Goal: Information Seeking & Learning: Learn about a topic

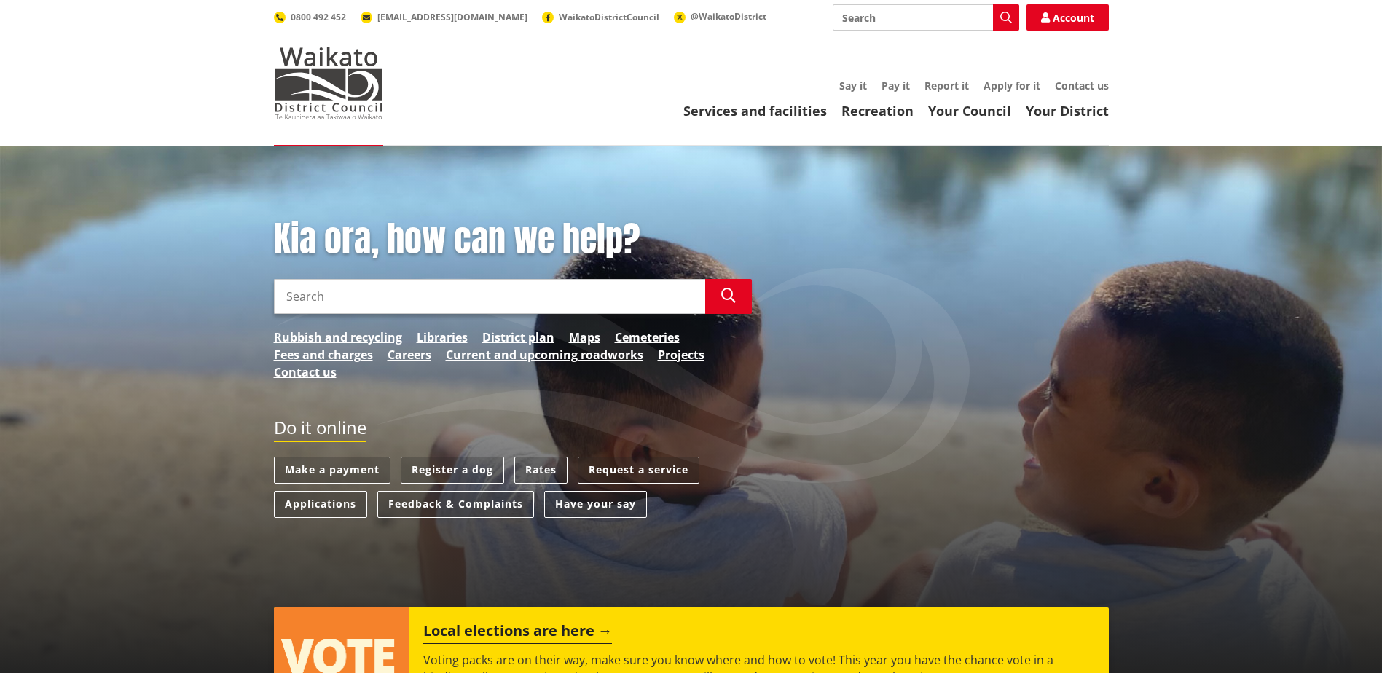
click at [392, 297] on input "Search" at bounding box center [489, 296] width 431 height 35
type input "huntly"
click at [721, 294] on icon "button" at bounding box center [728, 295] width 15 height 15
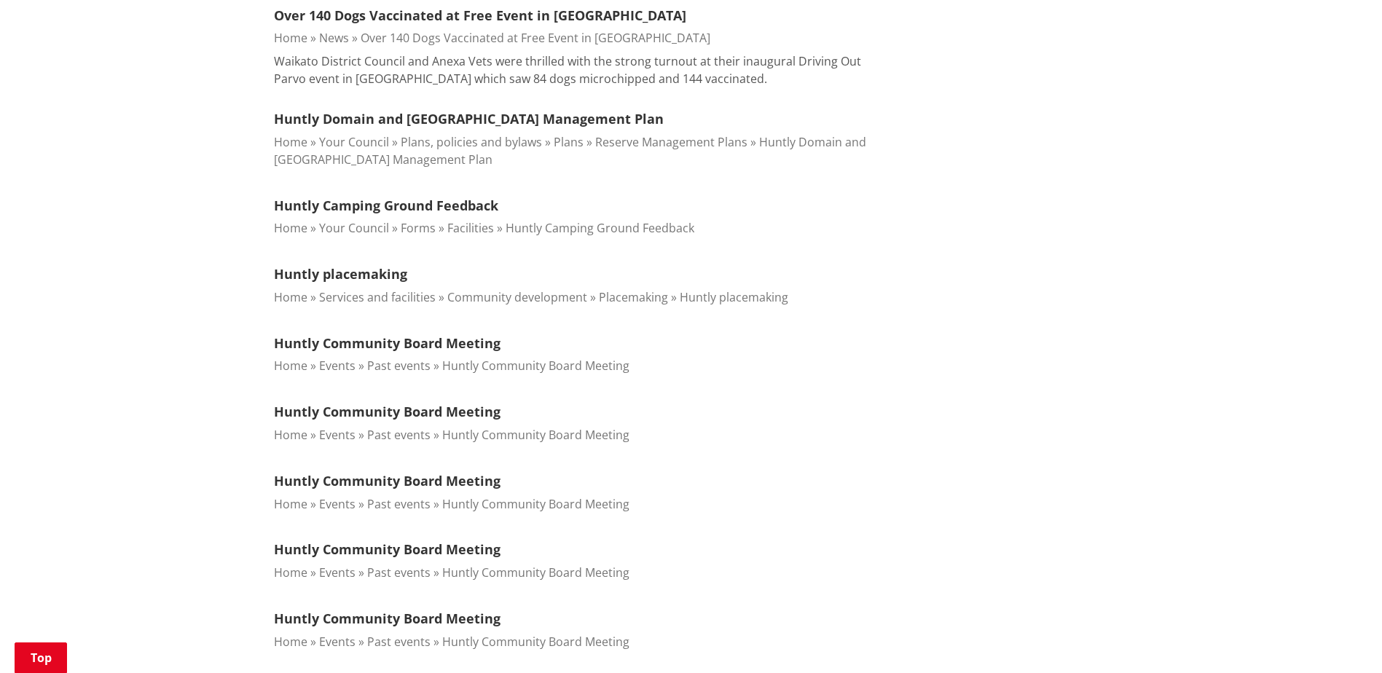
scroll to position [656, 0]
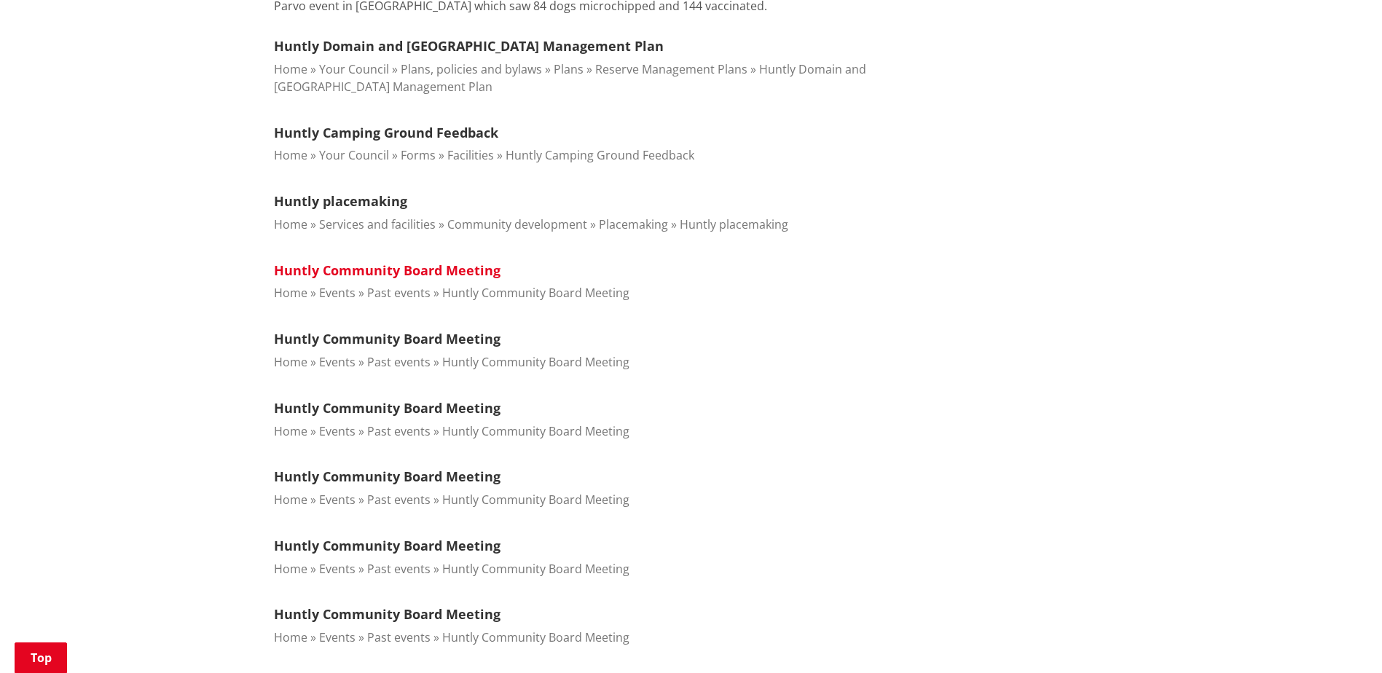
click at [479, 274] on link "Huntly Community Board Meeting" at bounding box center [387, 270] width 227 height 17
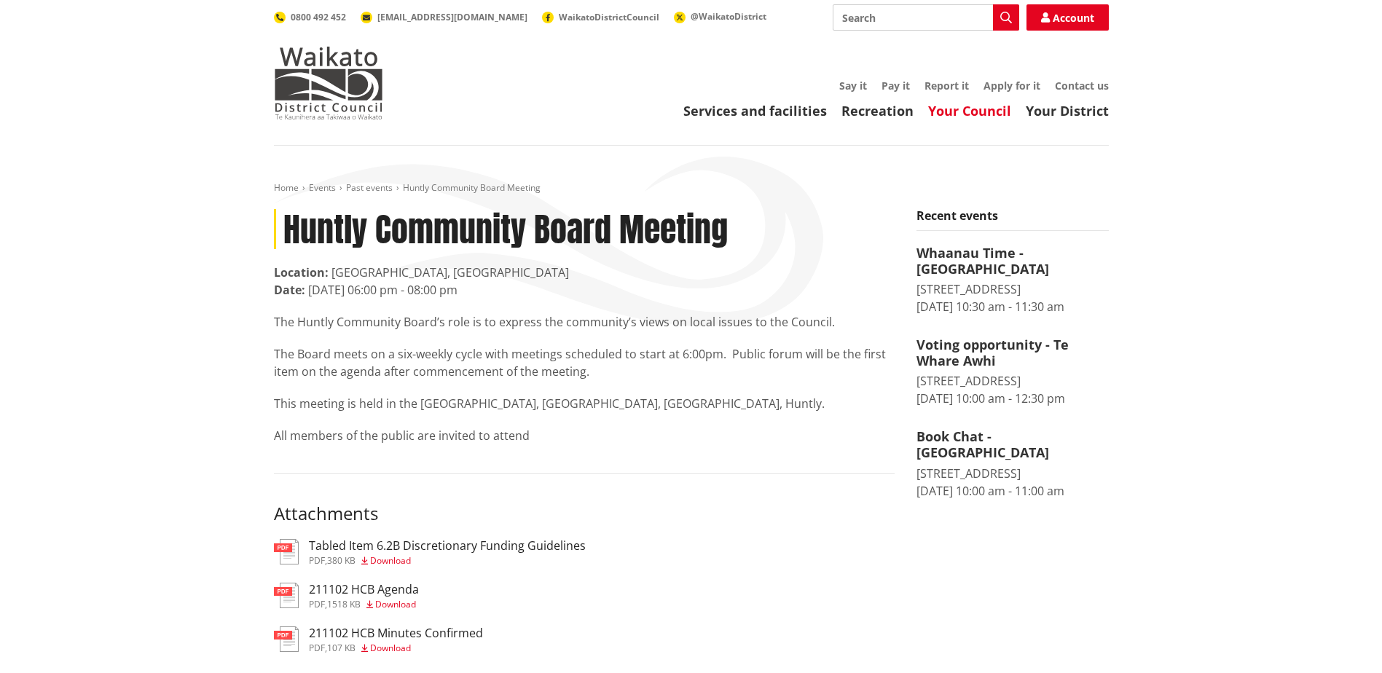
click at [978, 113] on link "Your Council" at bounding box center [969, 110] width 83 height 17
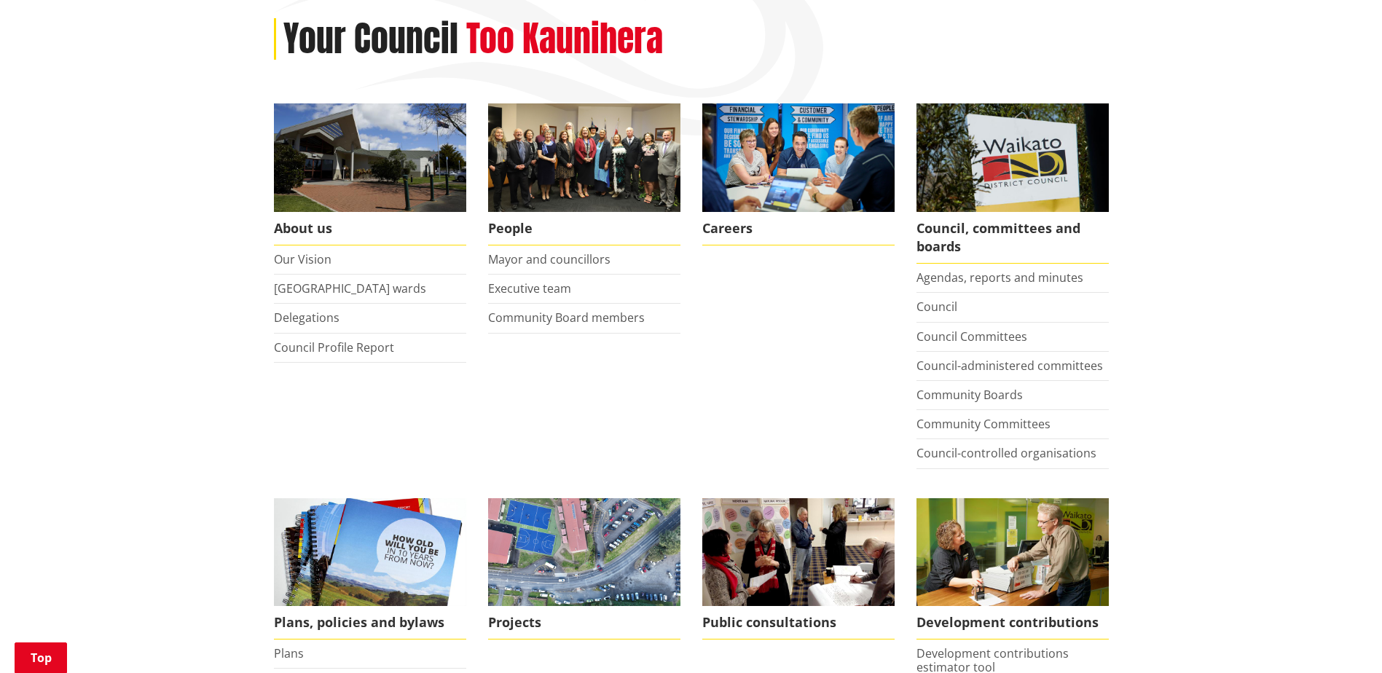
scroll to position [364, 0]
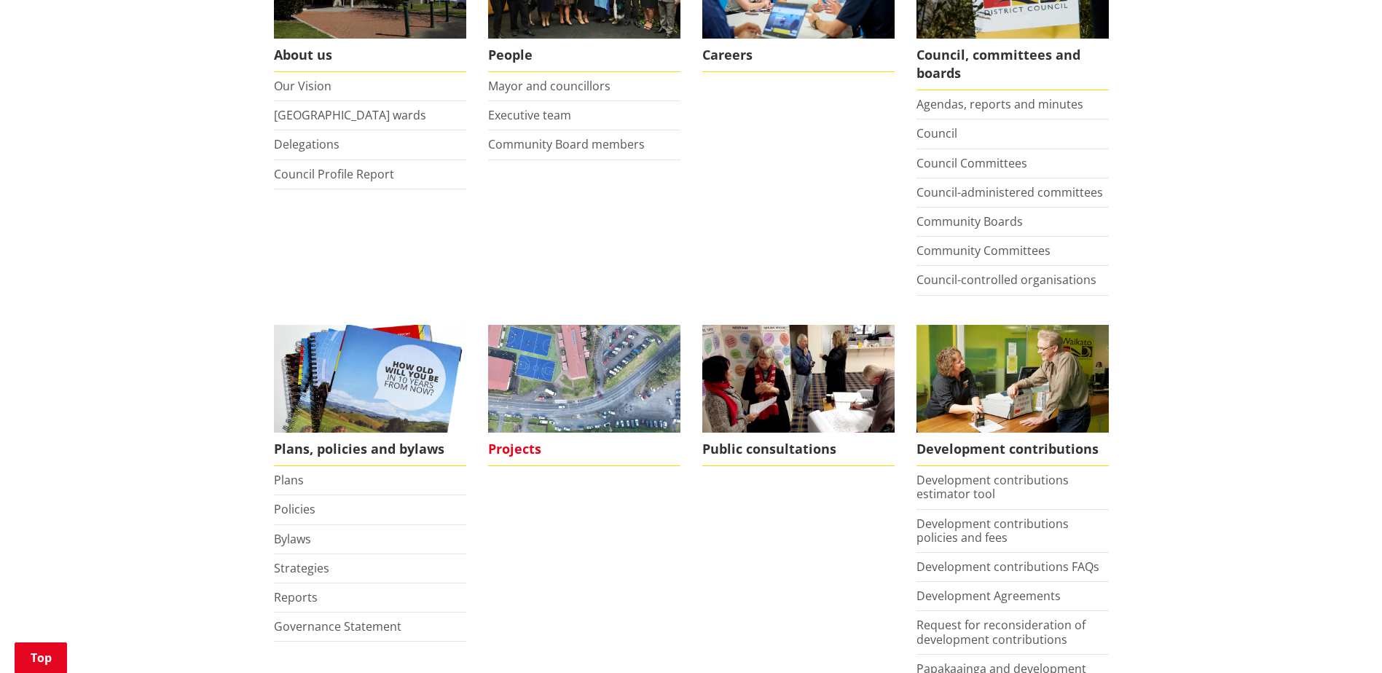
click at [522, 449] on span "Projects" at bounding box center [584, 450] width 192 height 34
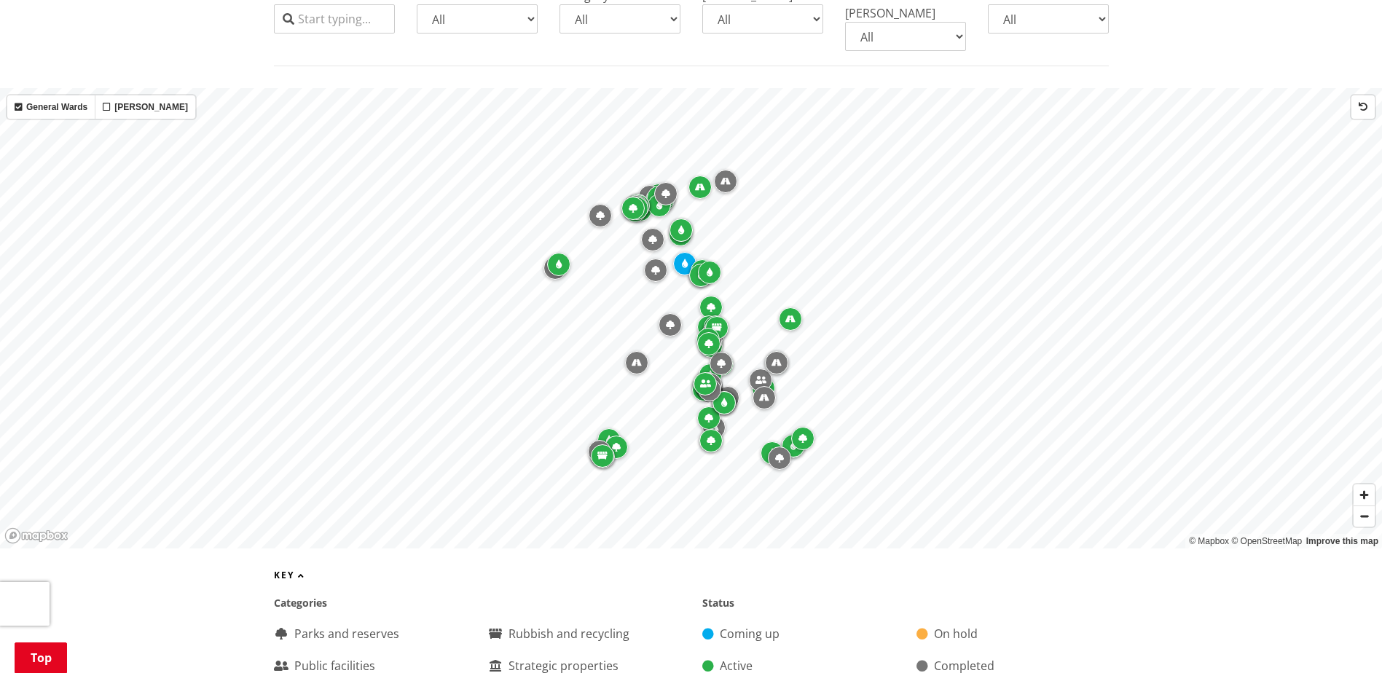
scroll to position [364, 0]
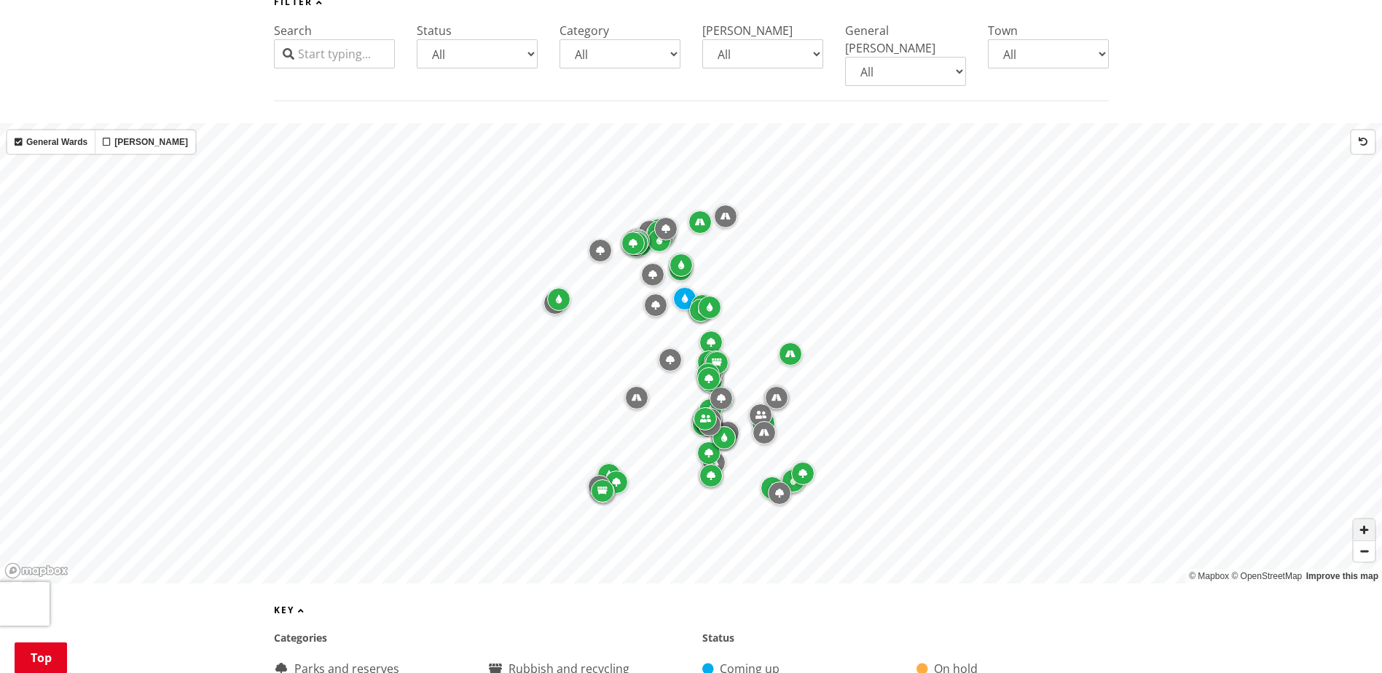
click at [1366, 525] on span "Zoom in" at bounding box center [1364, 529] width 21 height 21
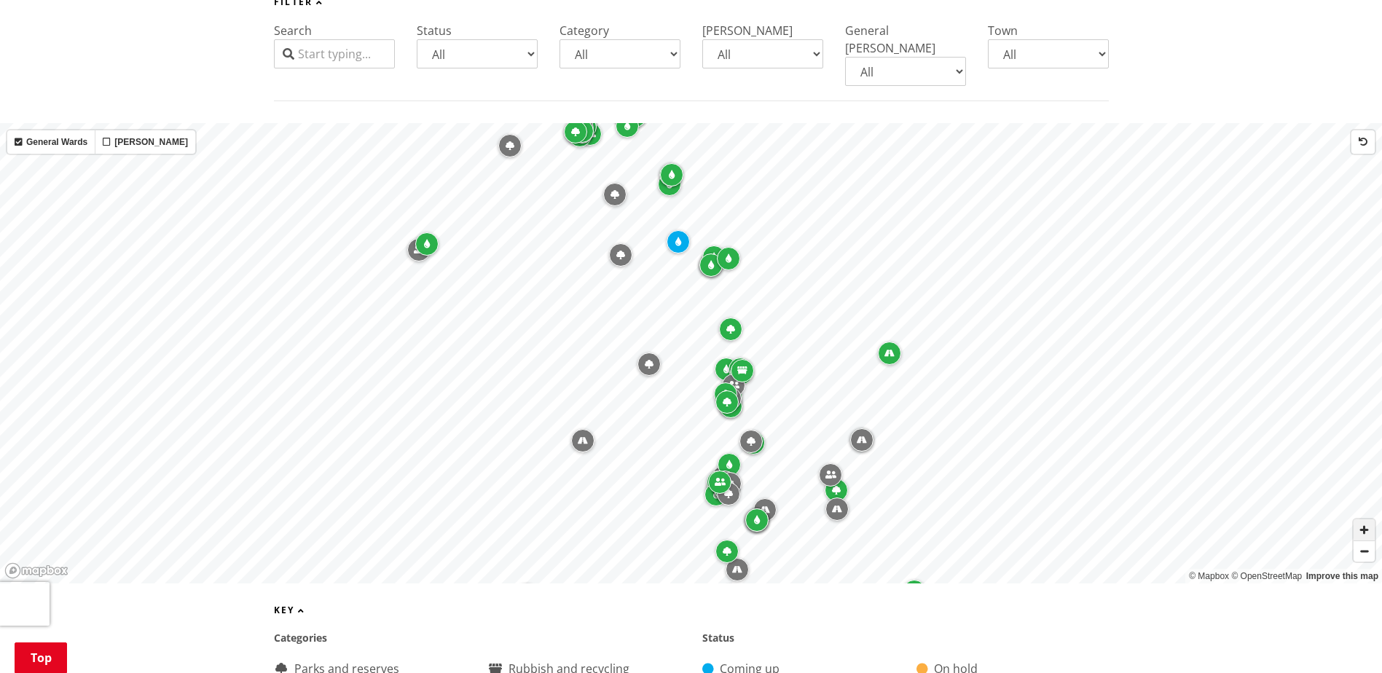
click at [1367, 522] on span "Zoom in" at bounding box center [1364, 529] width 21 height 21
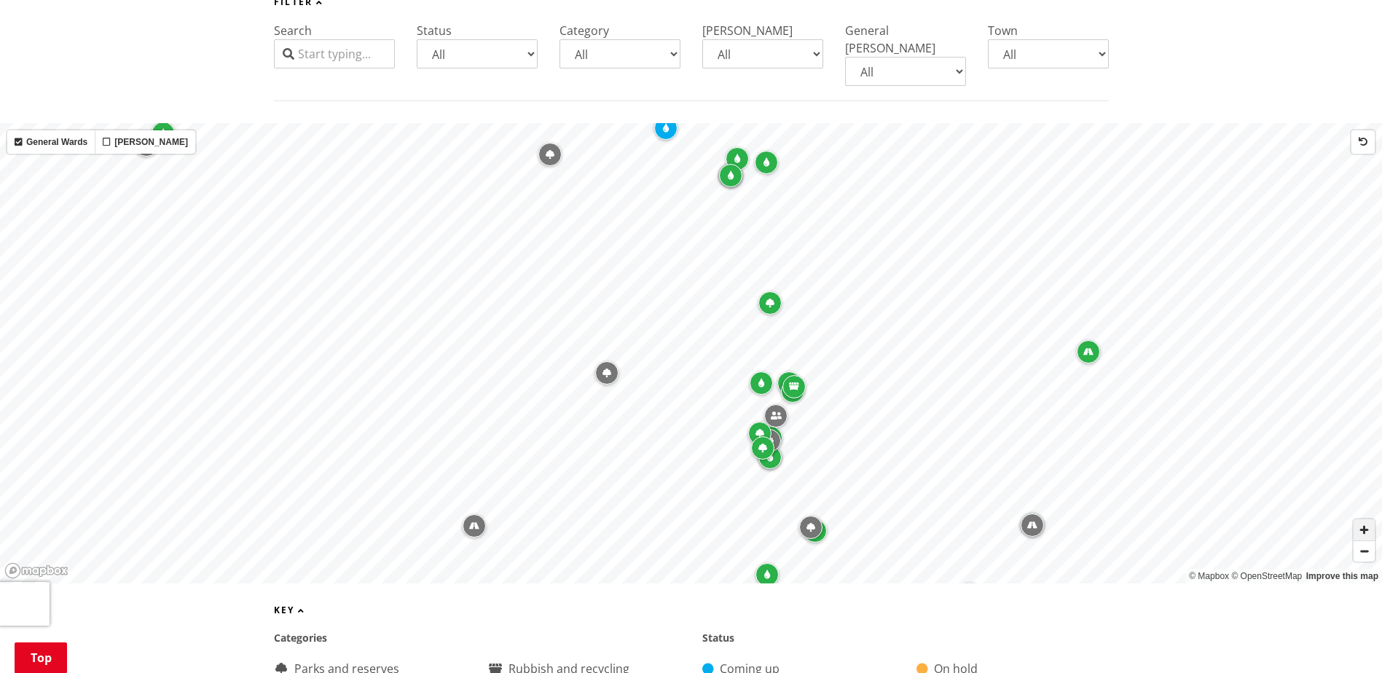
click at [1362, 519] on span "Zoom in" at bounding box center [1364, 529] width 21 height 21
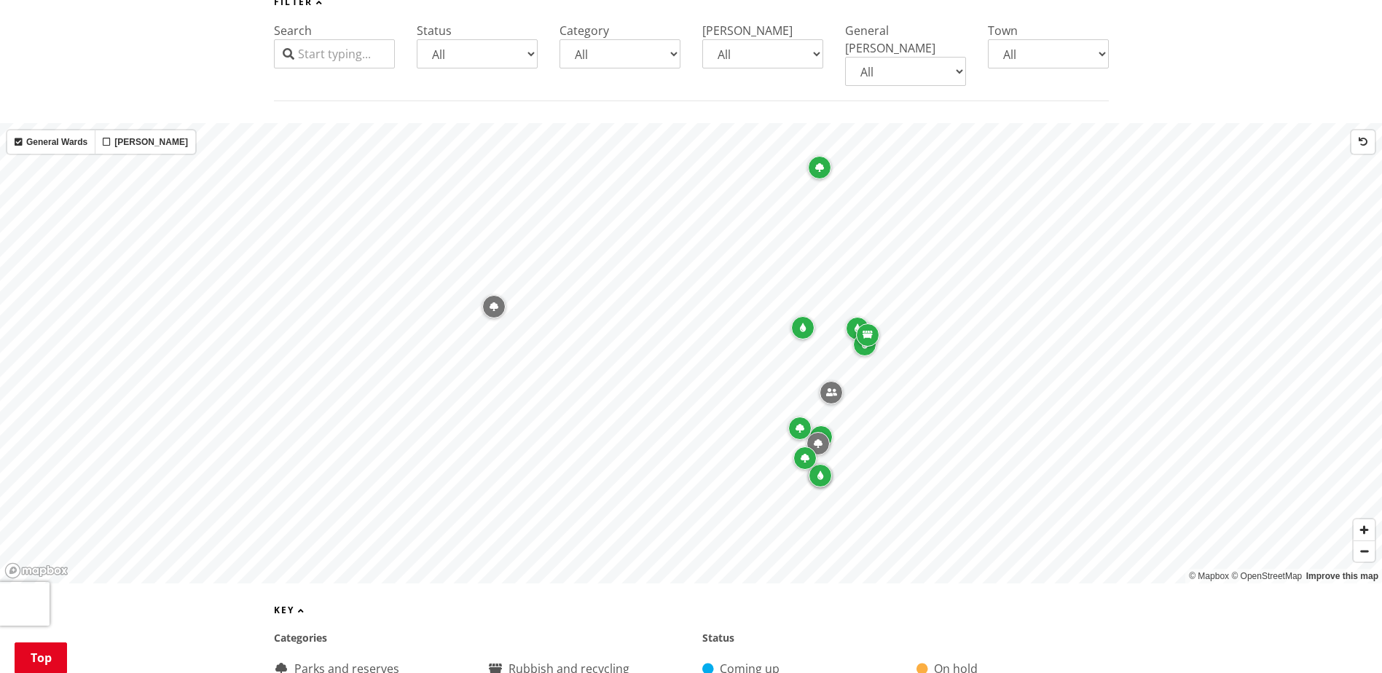
click at [820, 469] on div "Map marker" at bounding box center [820, 475] width 23 height 23
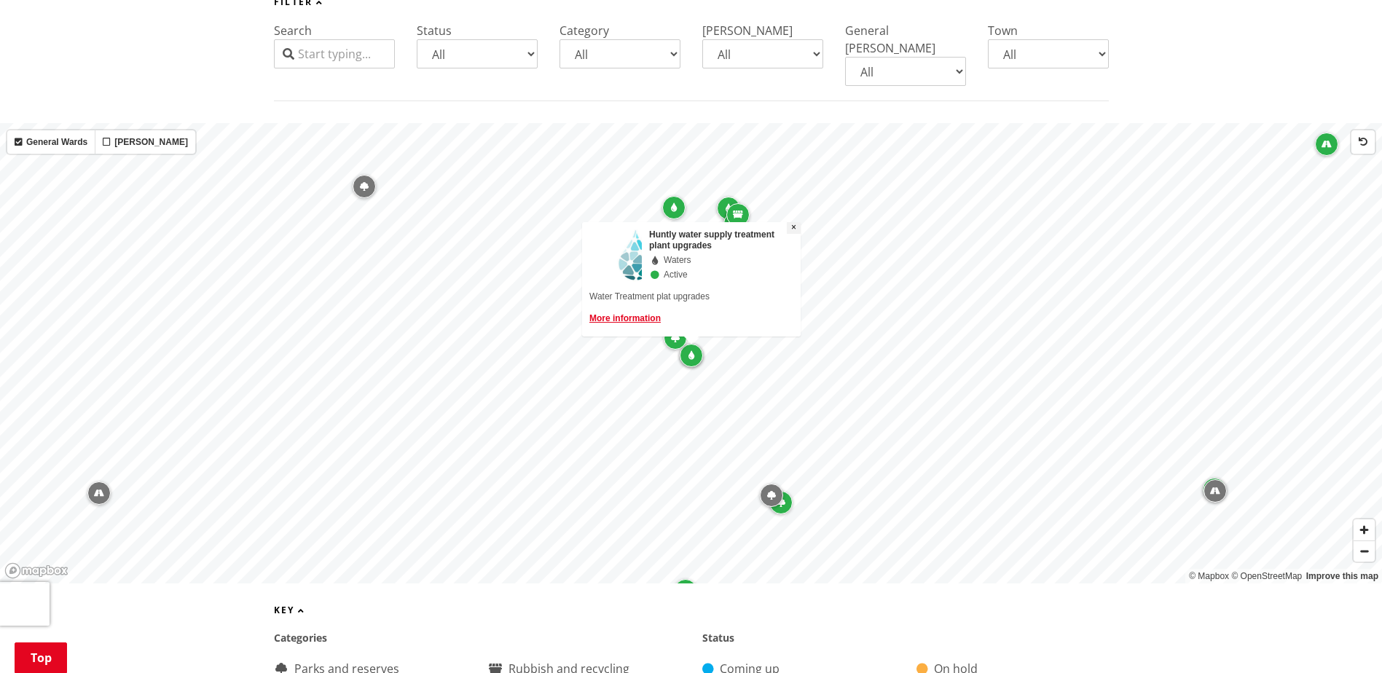
click at [796, 222] on button "×" at bounding box center [794, 228] width 14 height 12
click at [671, 334] on icon "Map marker" at bounding box center [675, 338] width 9 height 9
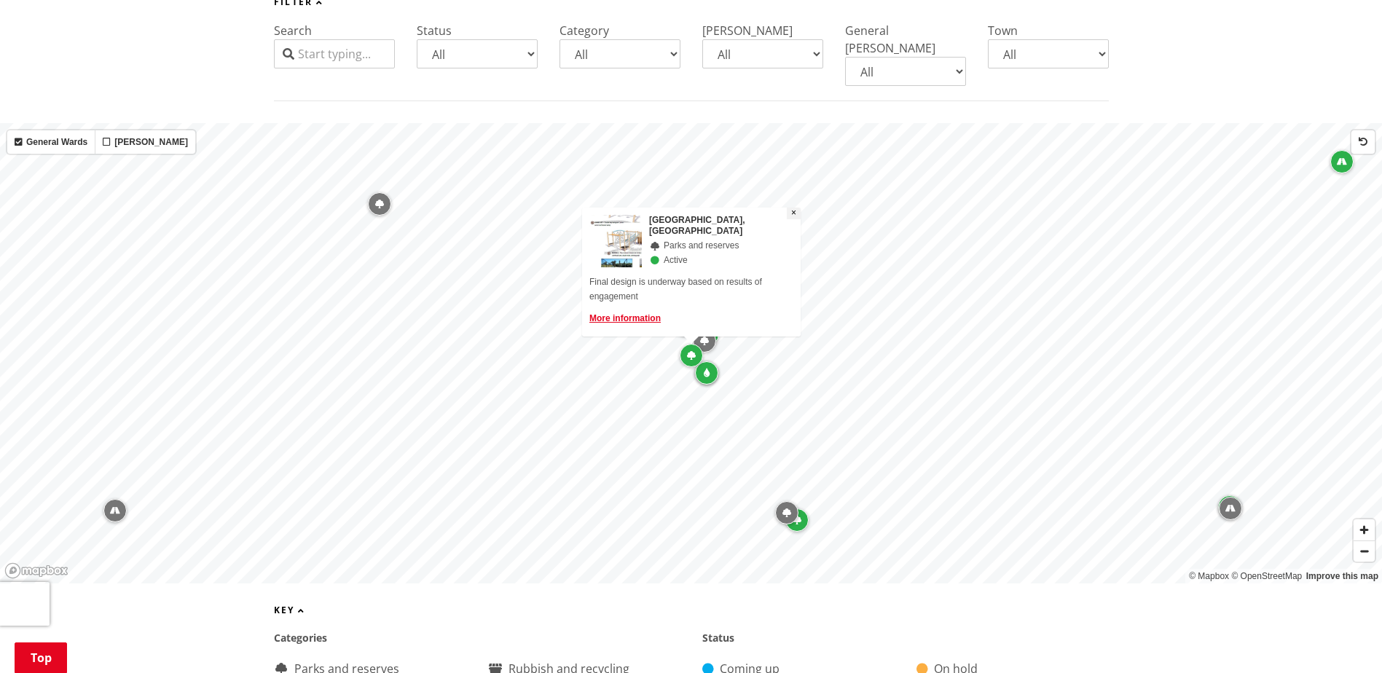
click at [792, 208] on span "×" at bounding box center [793, 213] width 5 height 10
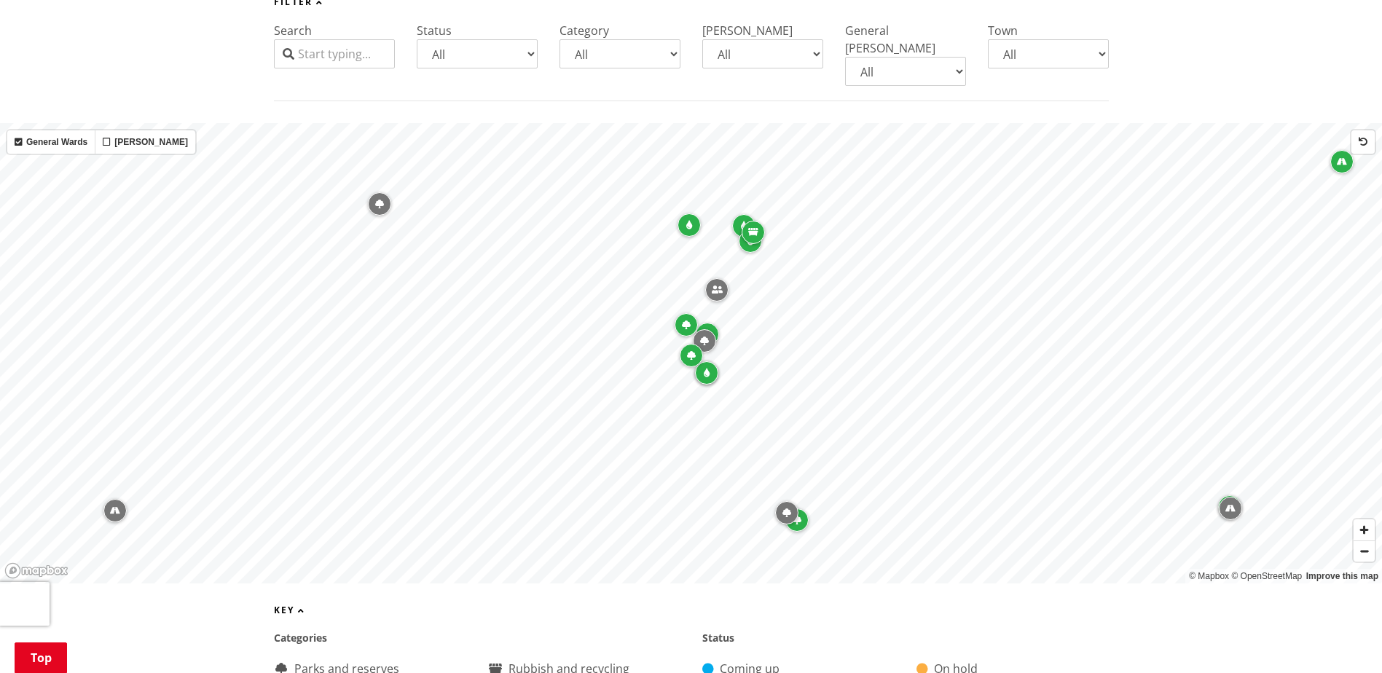
click at [690, 321] on icon "Map marker" at bounding box center [686, 325] width 9 height 9
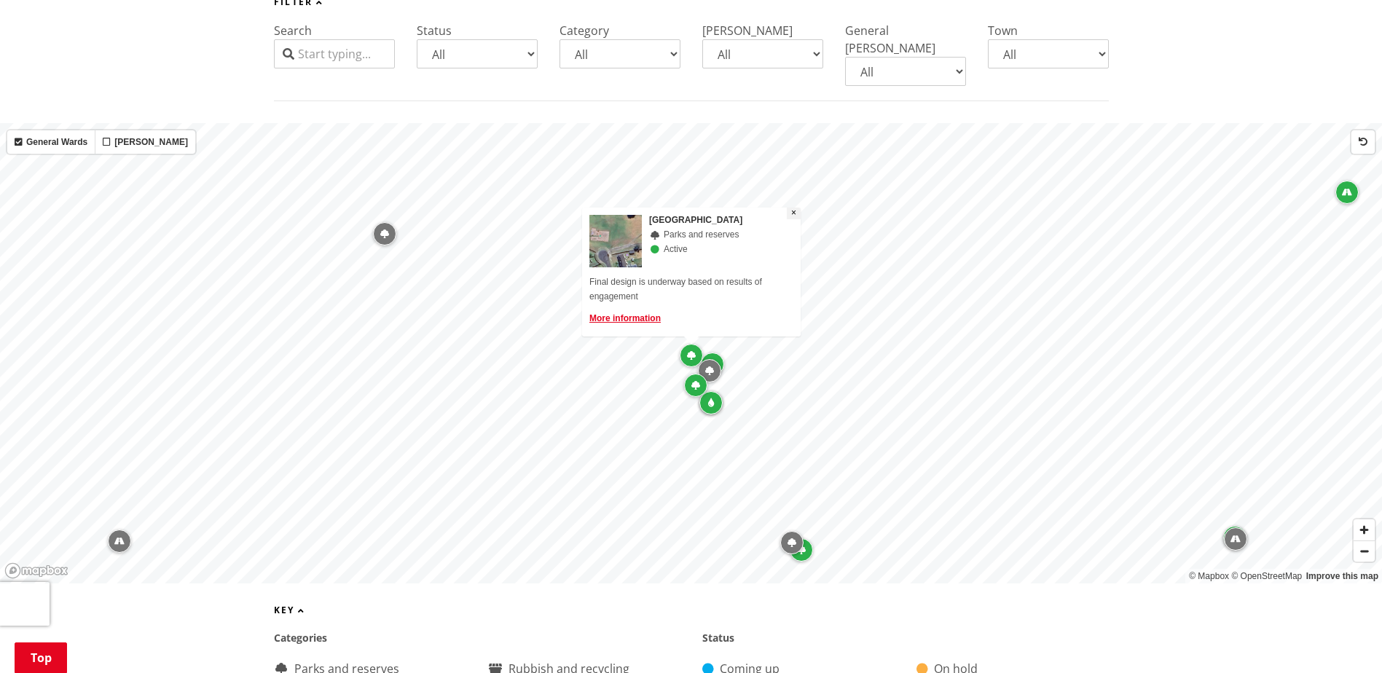
click at [793, 208] on span "×" at bounding box center [793, 213] width 5 height 10
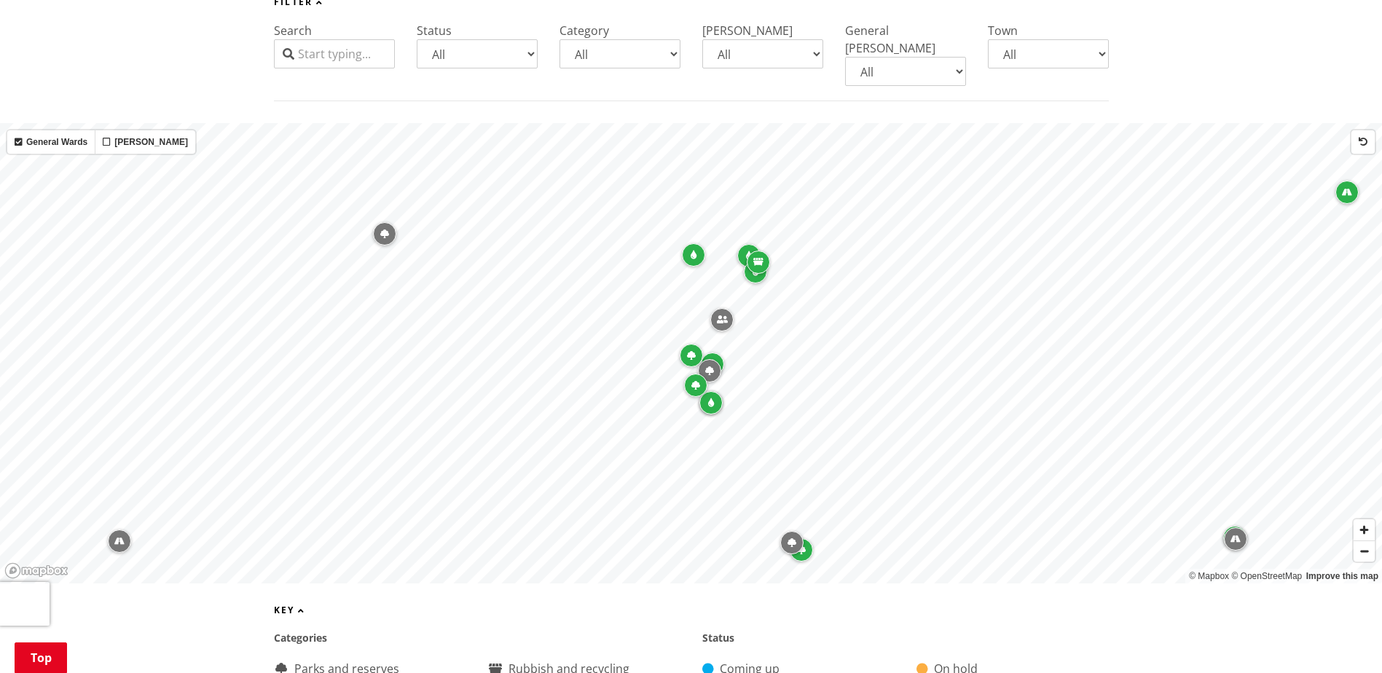
click at [707, 366] on icon "Map marker" at bounding box center [709, 370] width 9 height 9
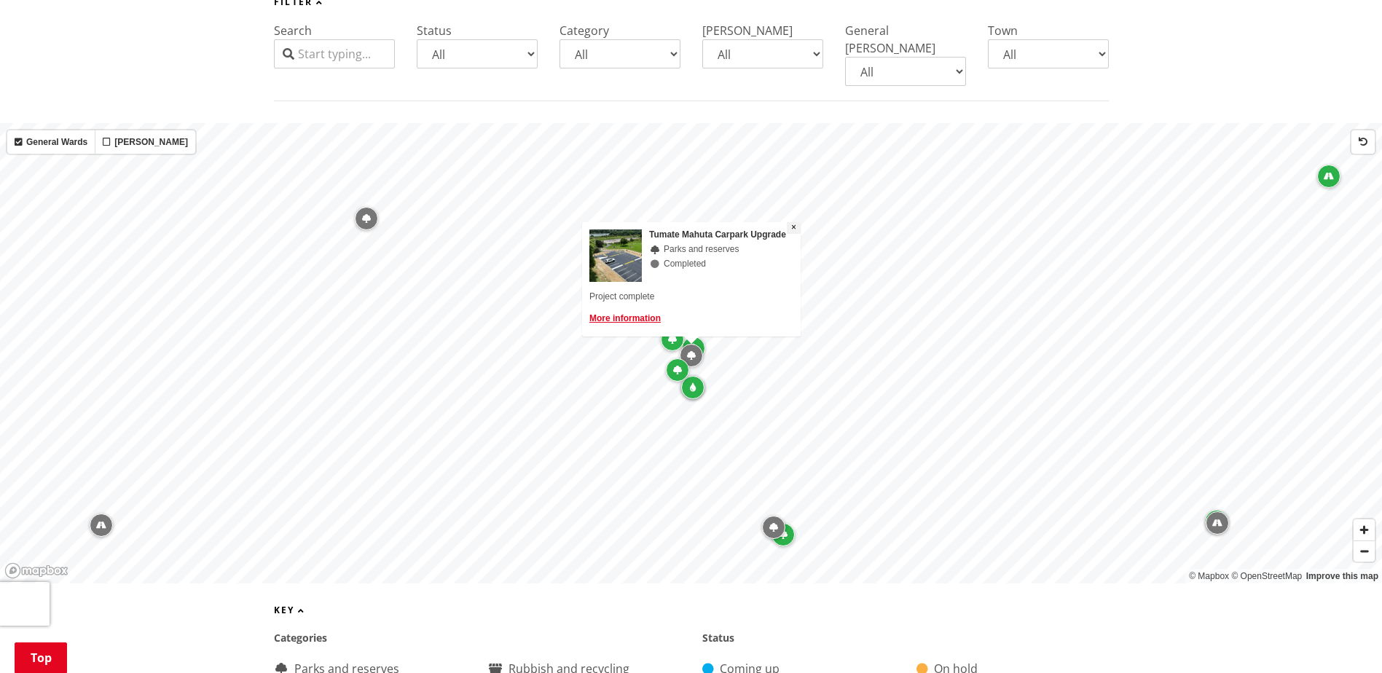
click at [791, 222] on span "×" at bounding box center [793, 227] width 5 height 10
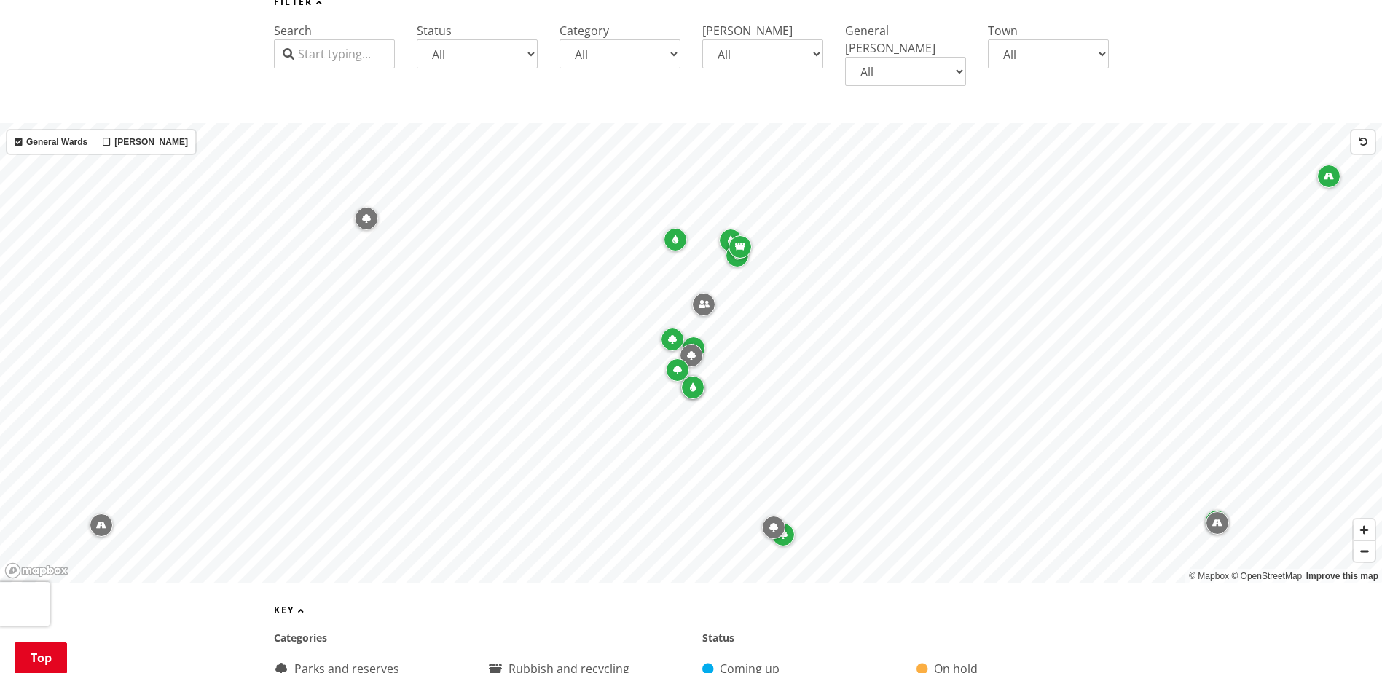
click at [699, 337] on div "Map marker" at bounding box center [693, 348] width 23 height 23
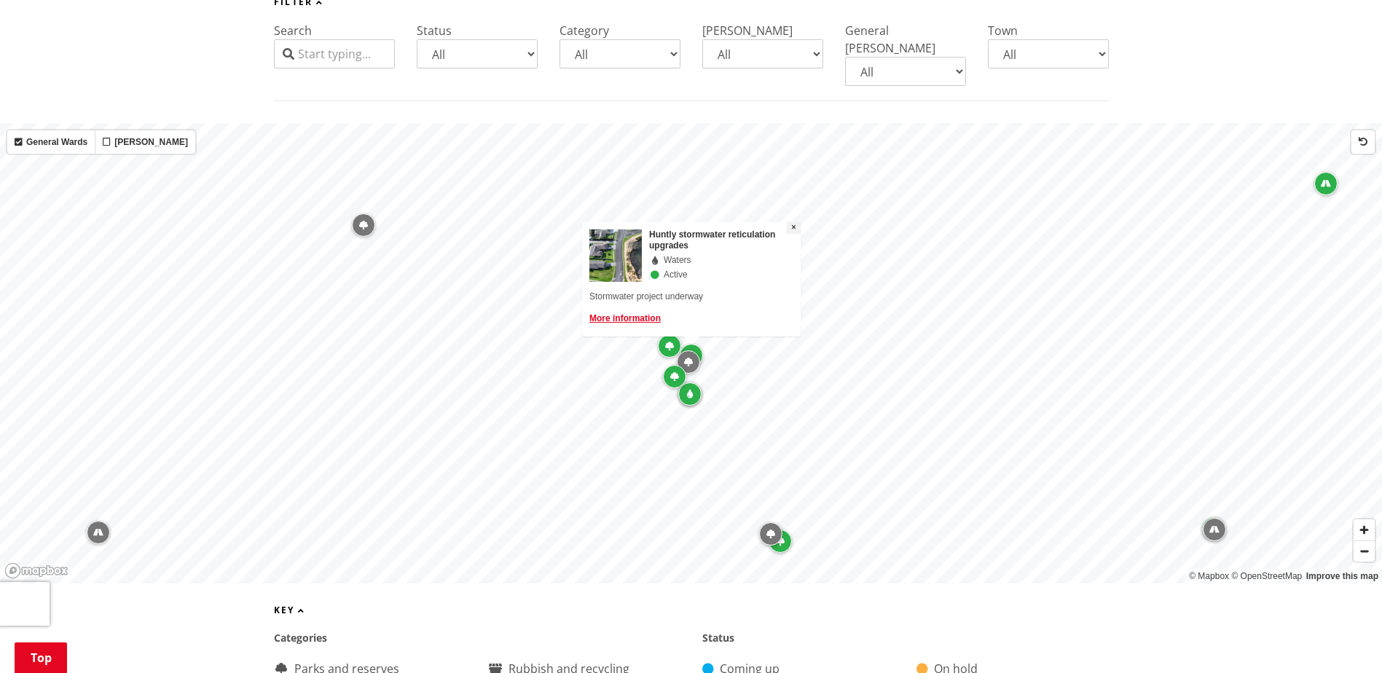
click at [794, 222] on span "×" at bounding box center [793, 227] width 5 height 10
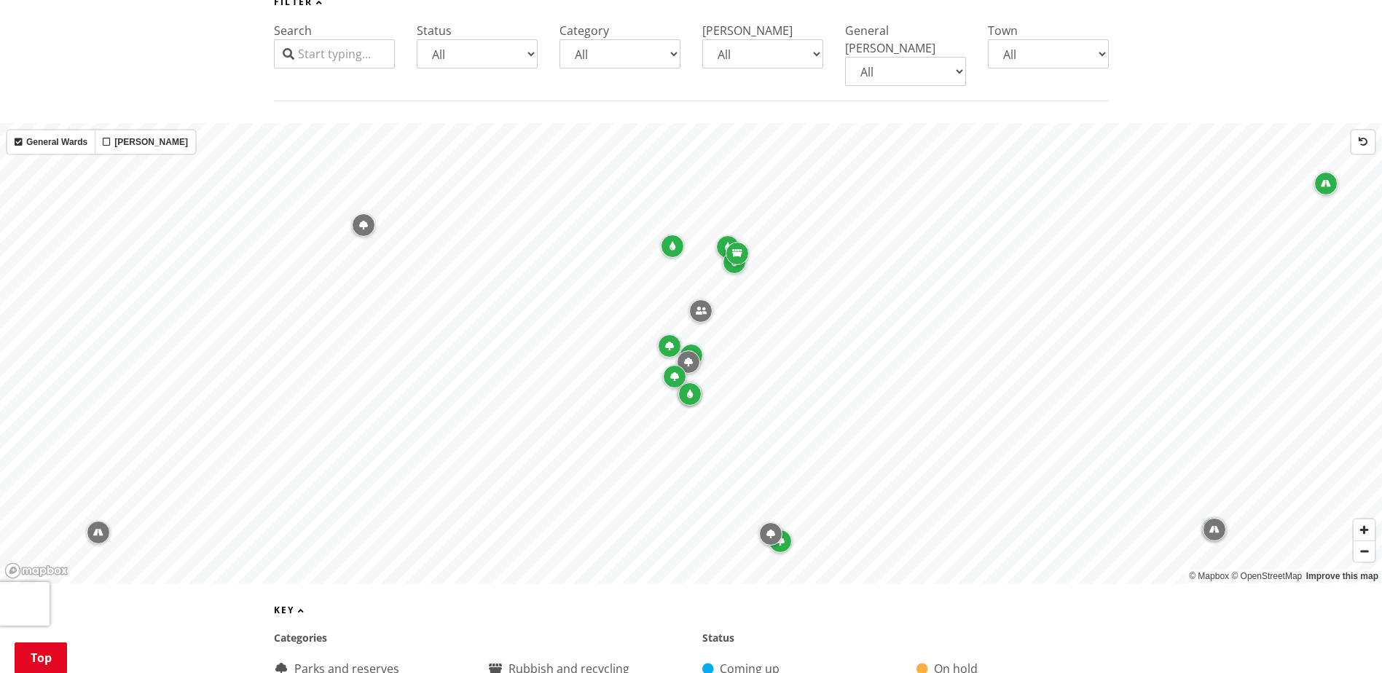
click at [673, 236] on div "Map marker" at bounding box center [672, 246] width 23 height 23
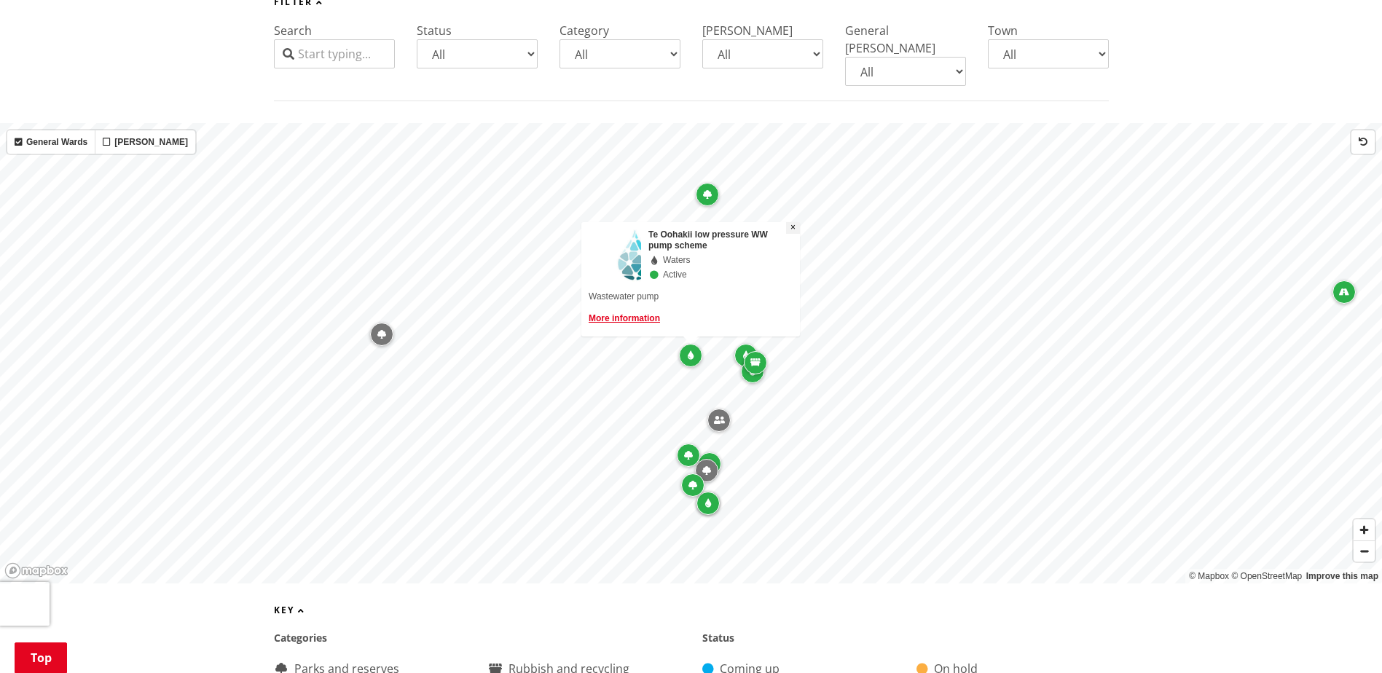
click at [794, 222] on span "×" at bounding box center [792, 227] width 5 height 10
click at [742, 344] on div "Map marker" at bounding box center [745, 355] width 23 height 23
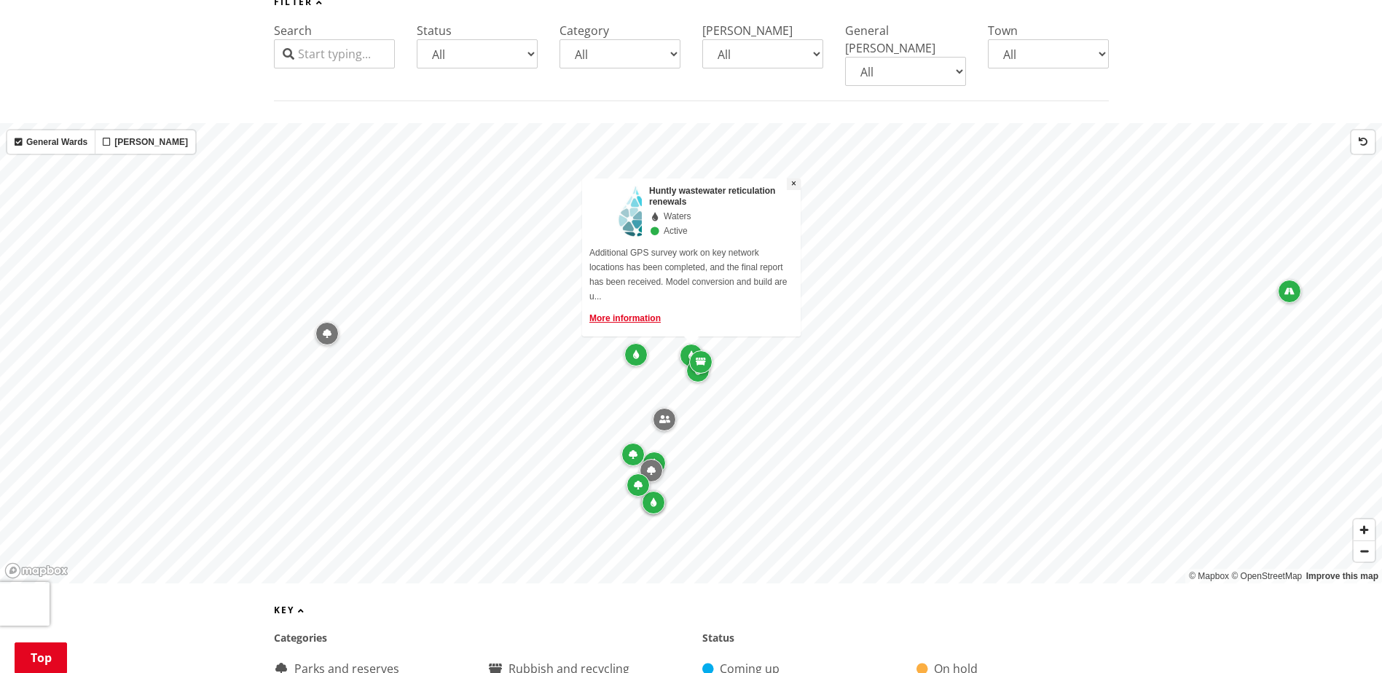
click at [795, 178] on span "×" at bounding box center [793, 183] width 5 height 10
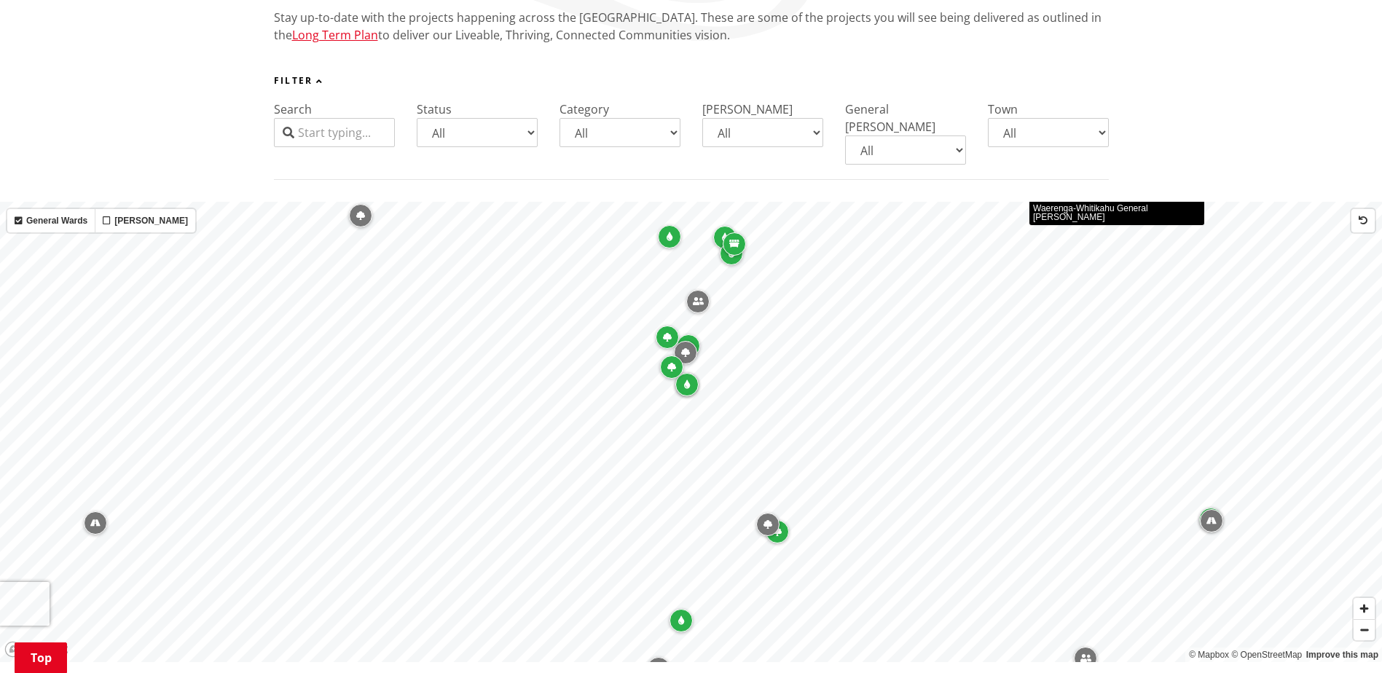
scroll to position [291, 0]
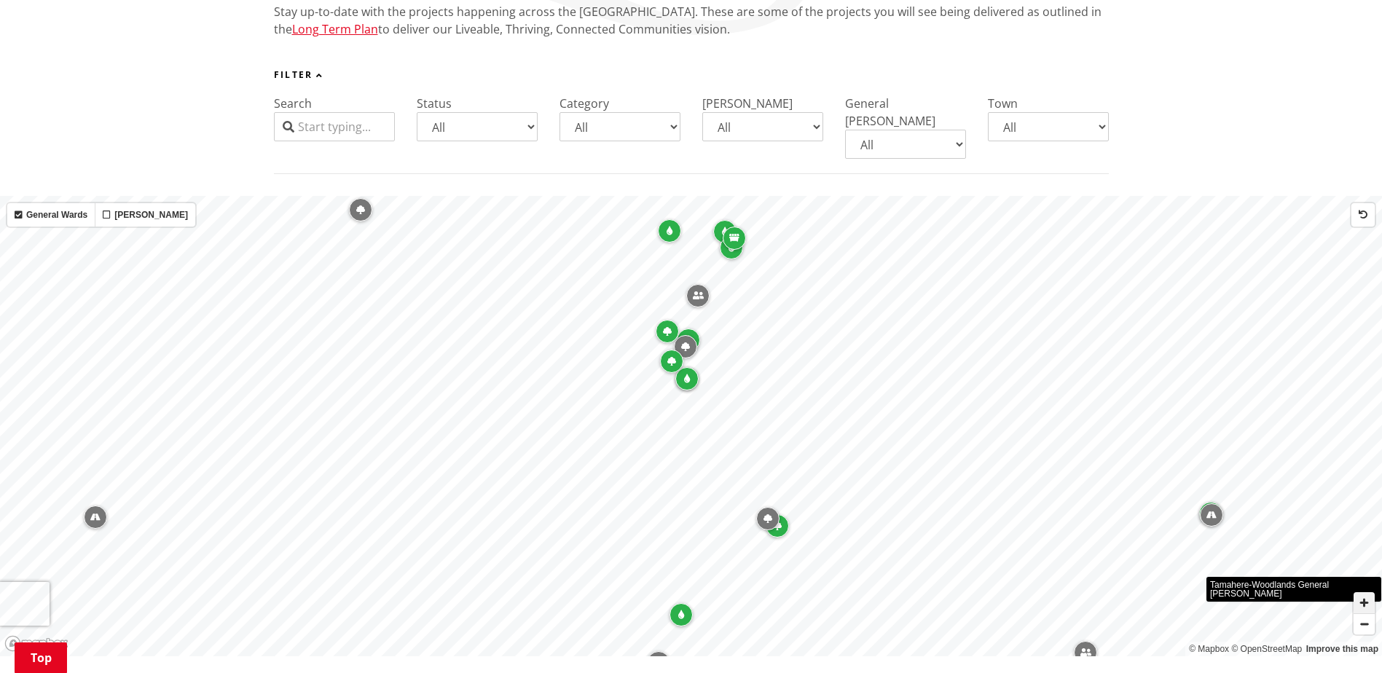
click at [1360, 592] on span "Zoom in" at bounding box center [1364, 602] width 21 height 21
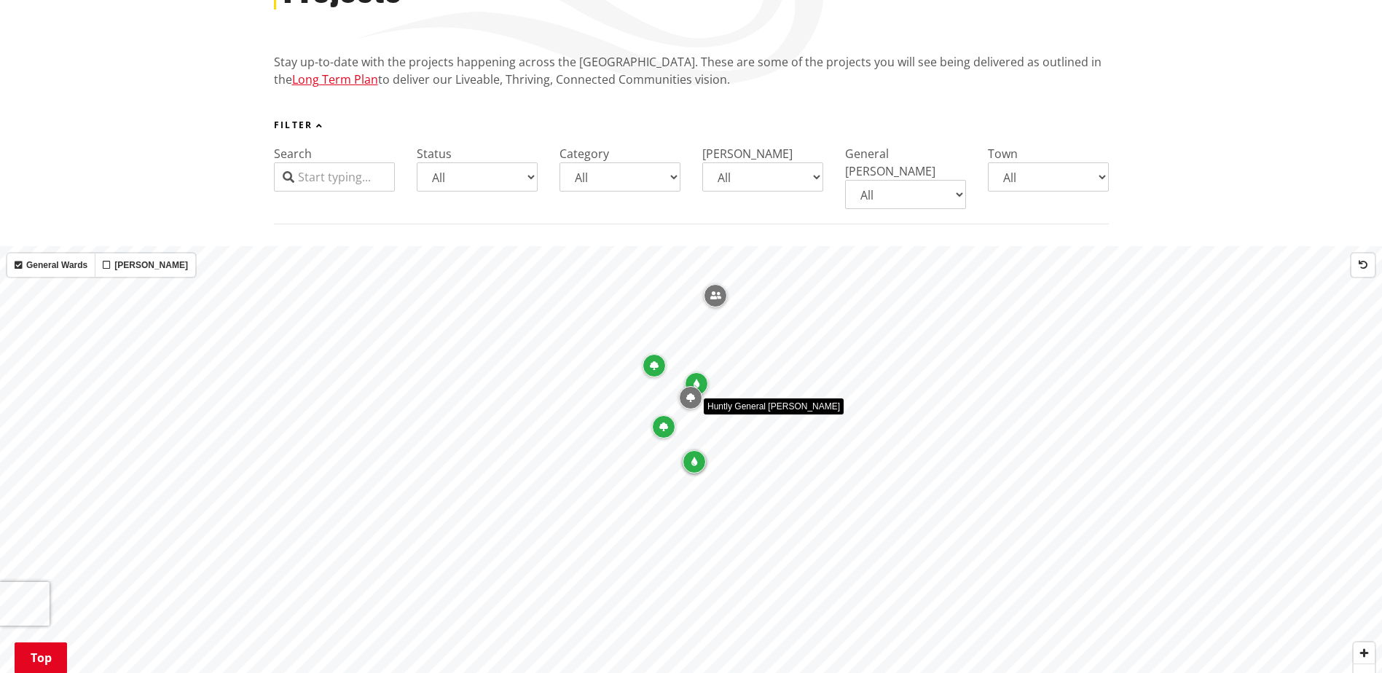
scroll to position [219, 0]
